Goal: Task Accomplishment & Management: Manage account settings

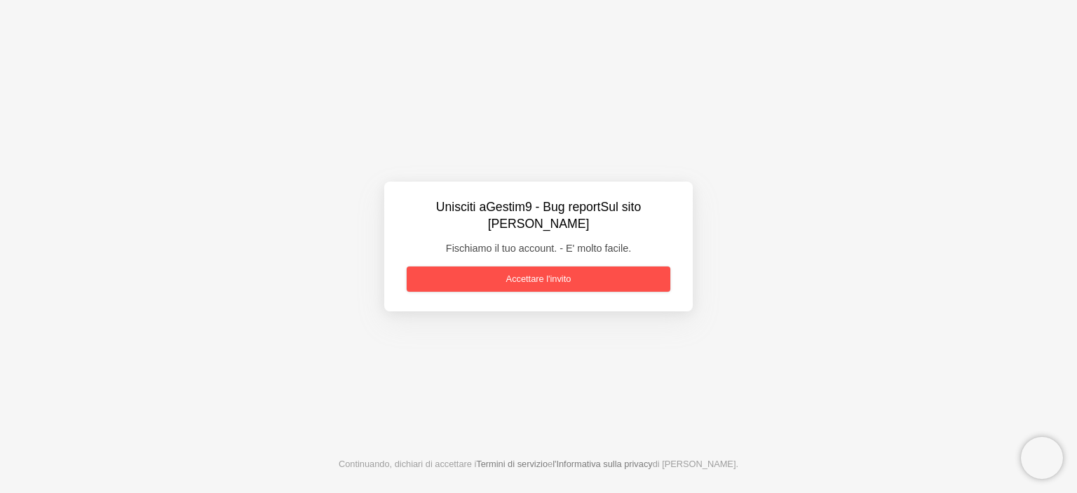
click at [542, 274] on link "Accettare l'invito" at bounding box center [539, 279] width 264 height 25
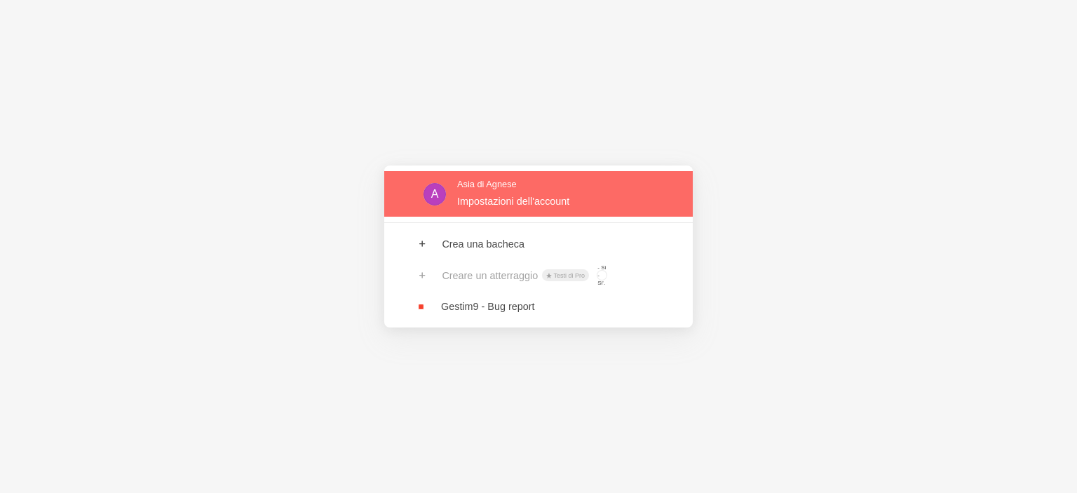
click at [499, 203] on link at bounding box center [538, 194] width 309 height 46
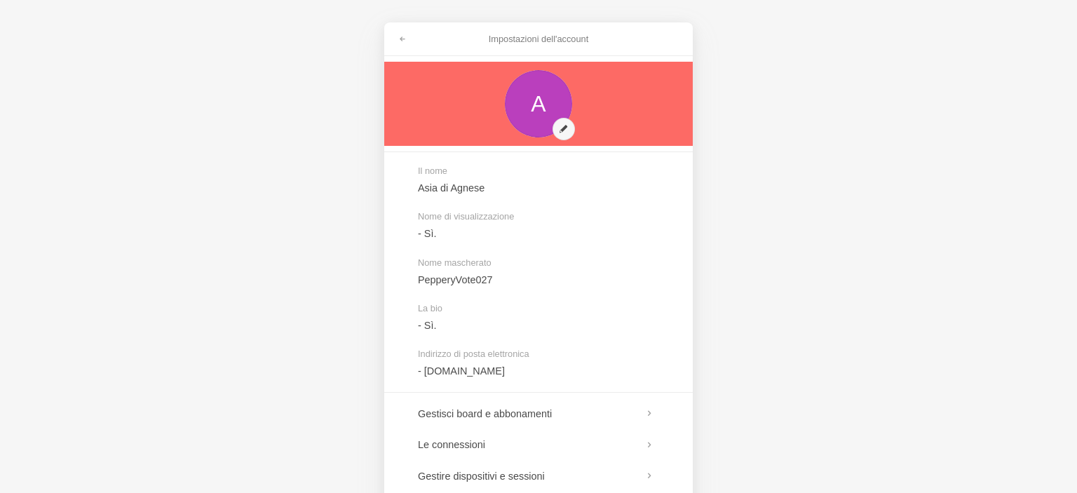
click at [565, 128] on link at bounding box center [538, 104] width 309 height 84
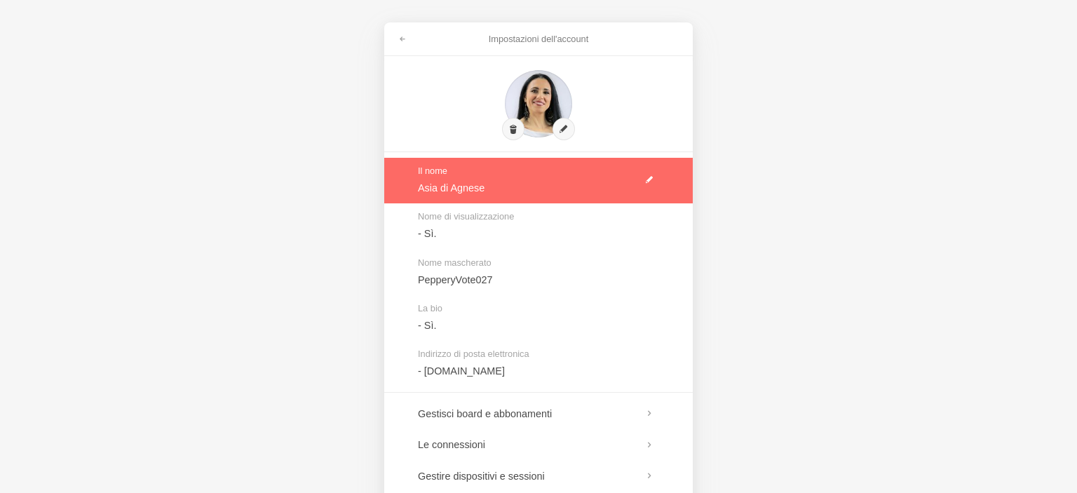
click at [452, 191] on link at bounding box center [538, 181] width 309 height 46
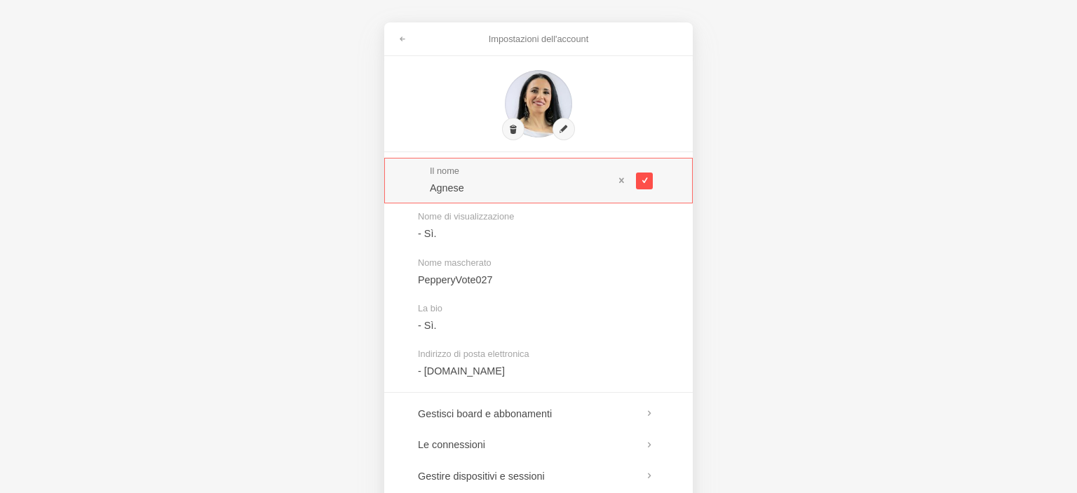
click at [647, 184] on span at bounding box center [644, 181] width 8 height 8
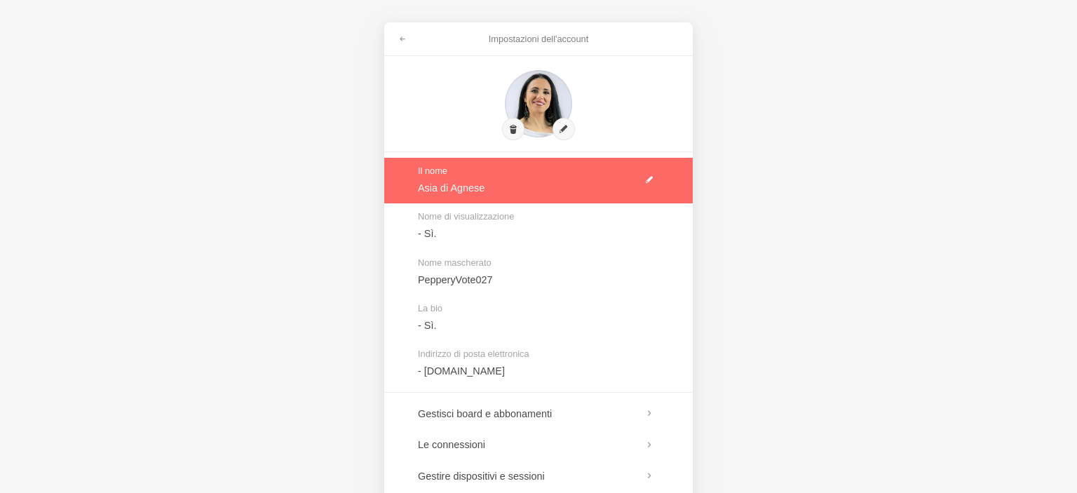
click at [647, 185] on link at bounding box center [538, 181] width 309 height 46
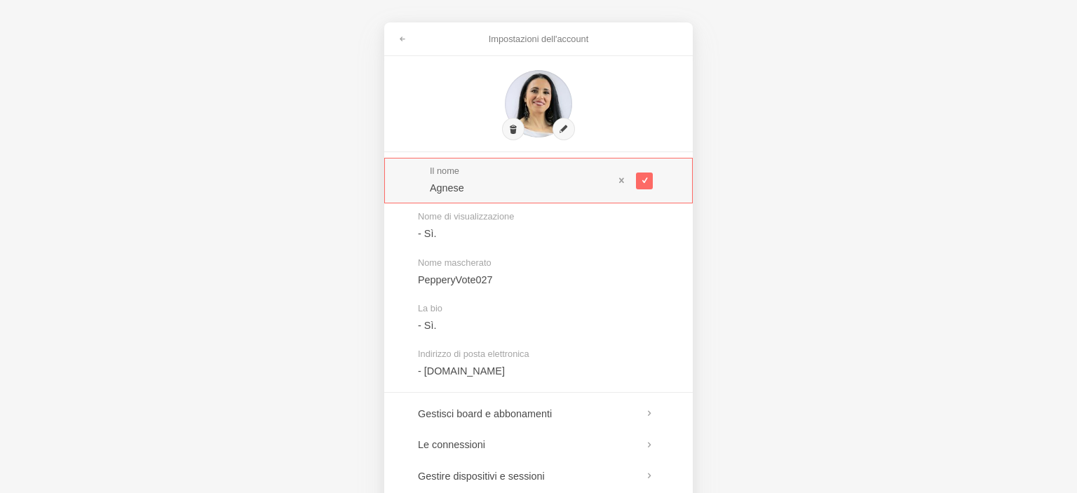
click at [478, 190] on input "Agnese" at bounding box center [522, 188] width 184 height 14
type input "A"
type input "Agnese"
click at [647, 184] on button at bounding box center [644, 181] width 17 height 17
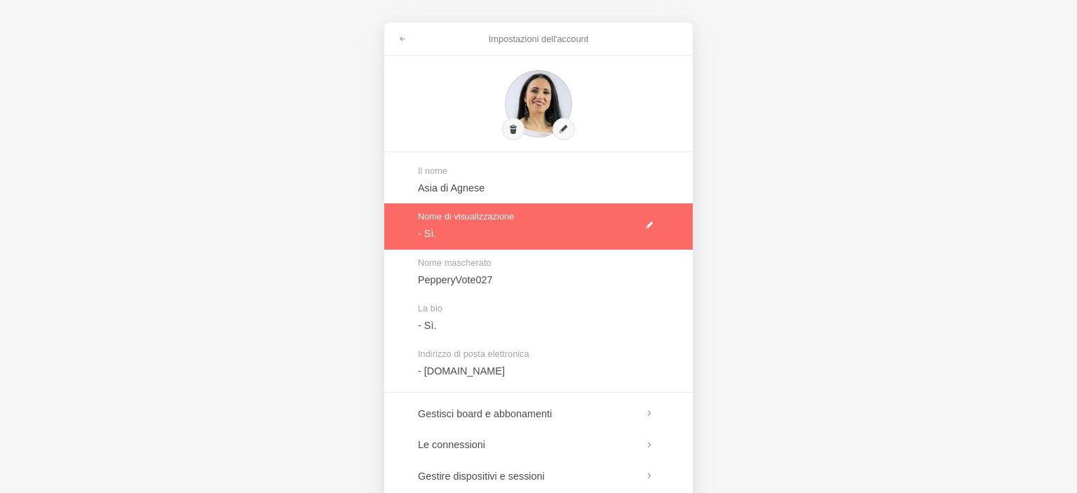
click at [480, 231] on link at bounding box center [538, 226] width 309 height 46
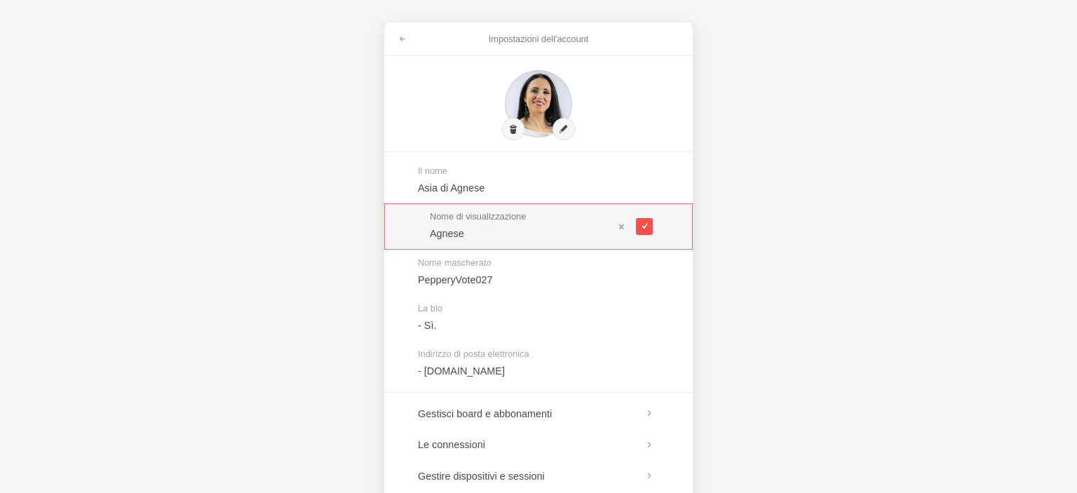
type input "Agnese"
click at [647, 229] on span at bounding box center [644, 226] width 8 height 8
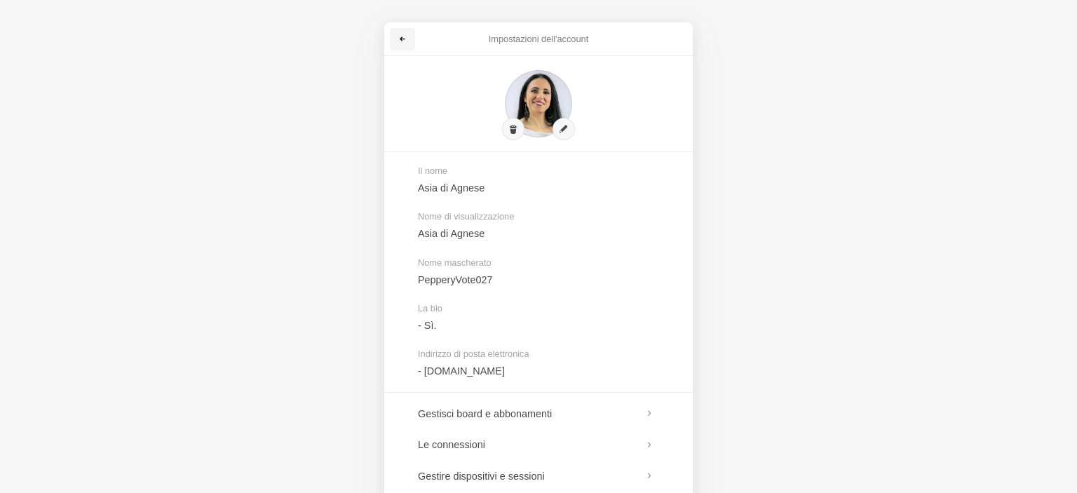
click at [400, 39] on span at bounding box center [402, 39] width 8 height 8
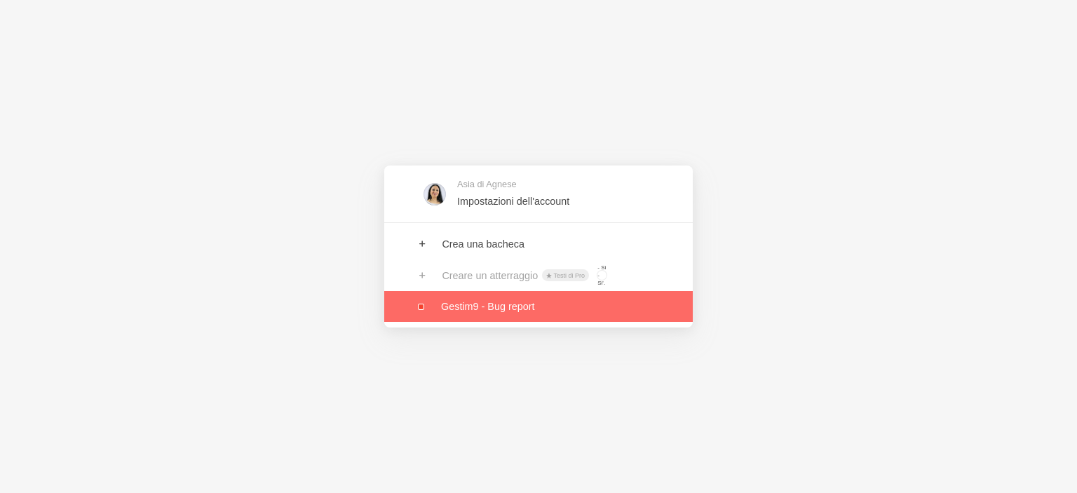
click at [497, 310] on link at bounding box center [538, 306] width 309 height 31
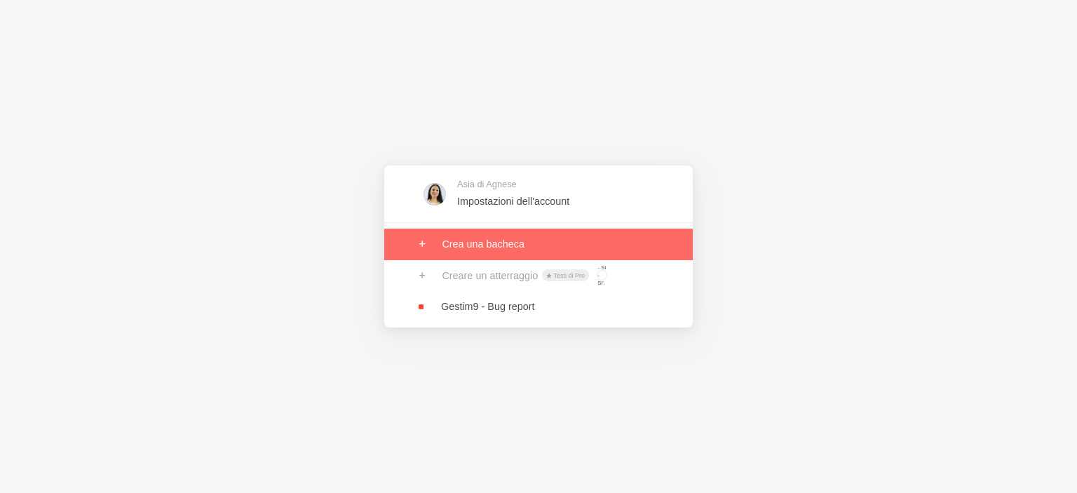
click at [477, 248] on link at bounding box center [538, 244] width 309 height 31
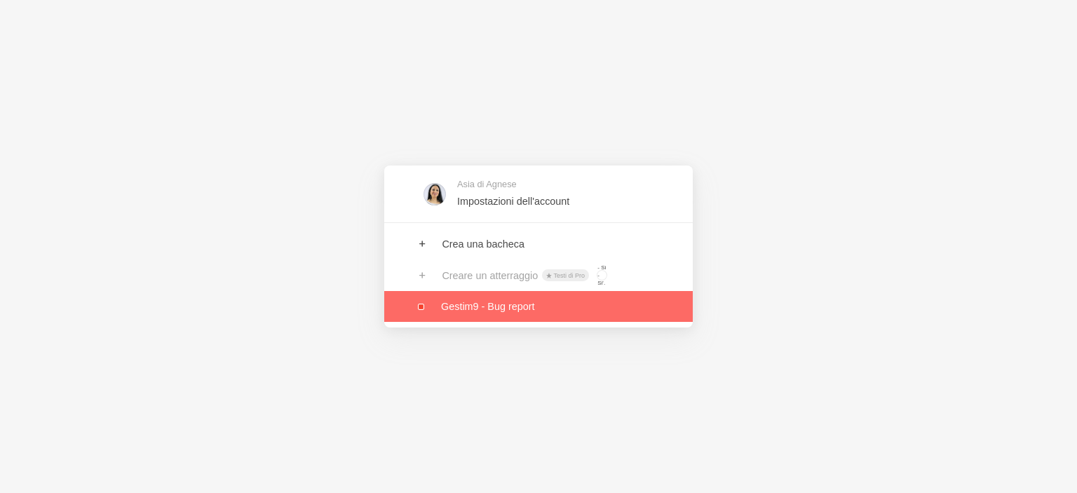
click at [512, 307] on link at bounding box center [538, 306] width 309 height 31
